Goal: Task Accomplishment & Management: Manage account settings

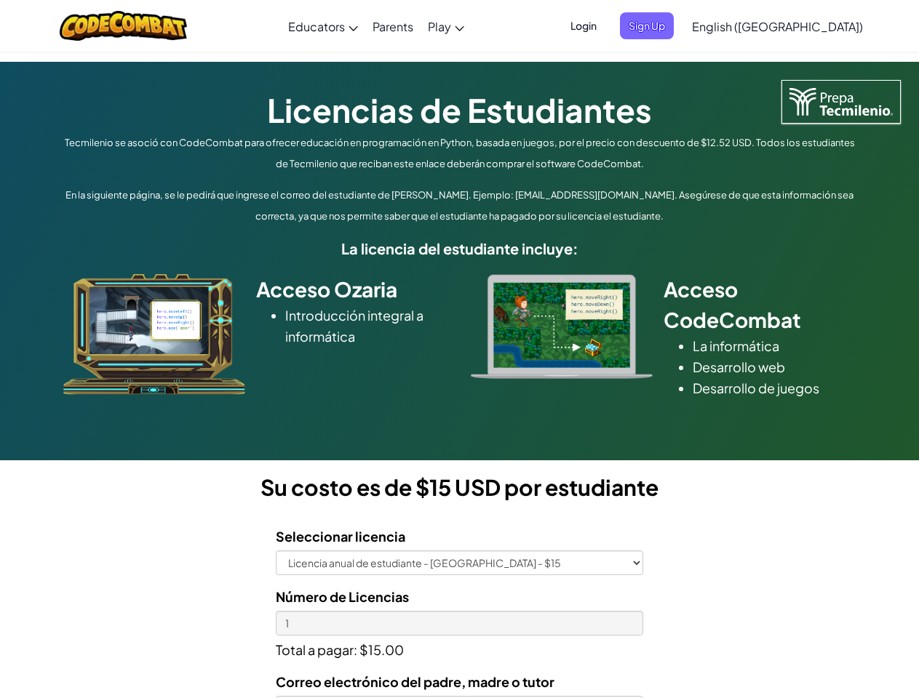
click at [460, 349] on div at bounding box center [562, 326] width 204 height 105
click at [605, 25] on span "Login" at bounding box center [584, 25] width 44 height 27
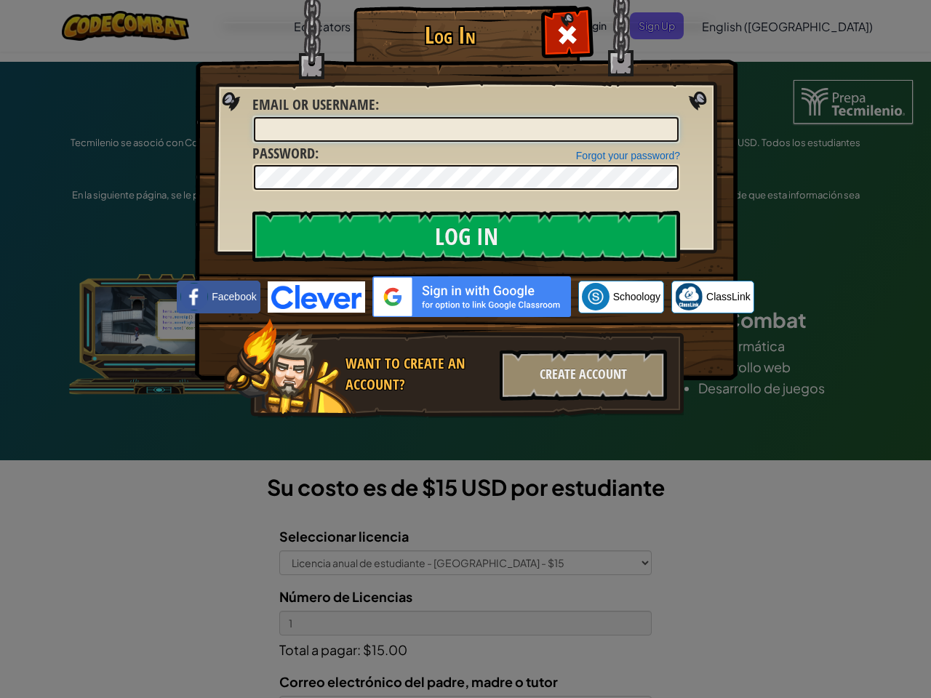
click at [671, 117] on input "Email or Username :" at bounding box center [466, 129] width 425 height 25
click at [735, 25] on div "Log In Unknown Error Email or Username : Forgot your password? Password : Log I…" at bounding box center [465, 349] width 931 height 698
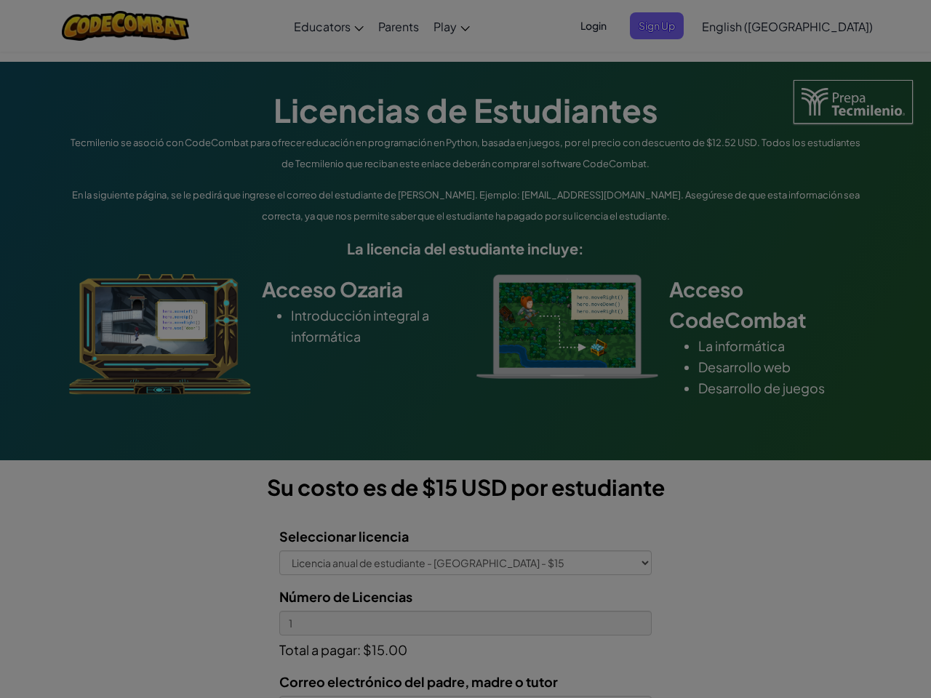
click at [735, 25] on div "Log In Unknown Error Email or Username : Forgot your password? Password : Log I…" at bounding box center [465, 349] width 931 height 698
